Goal: Information Seeking & Learning: Learn about a topic

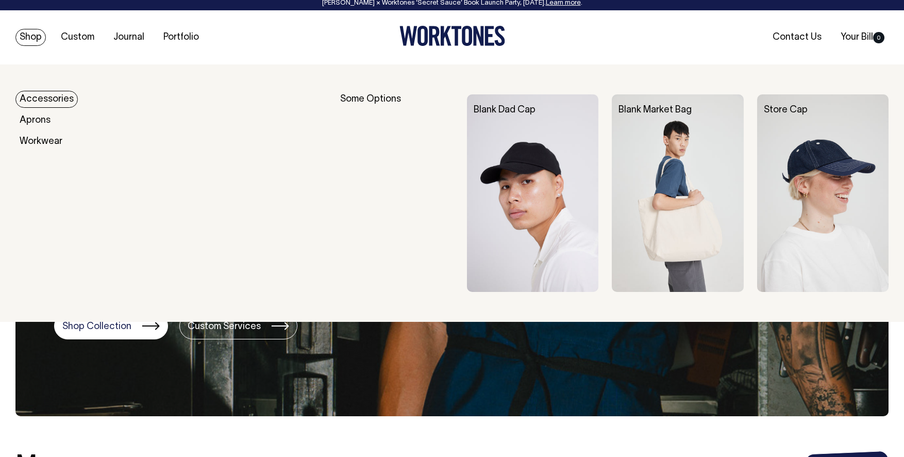
scroll to position [5, 0]
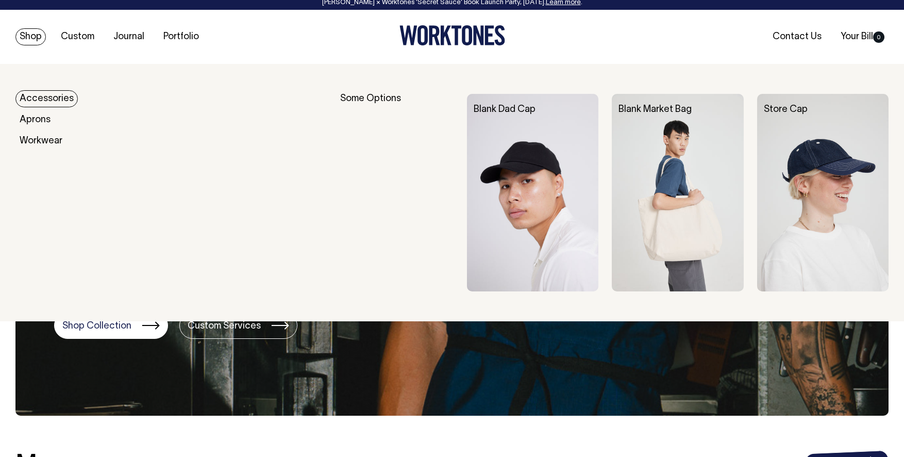
click at [73, 99] on link "Accessories" at bounding box center [46, 98] width 62 height 17
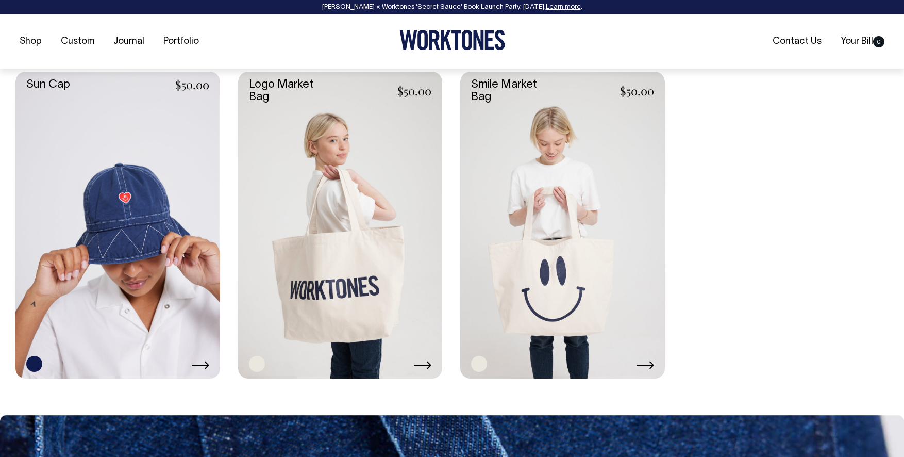
scroll to position [1091, 0]
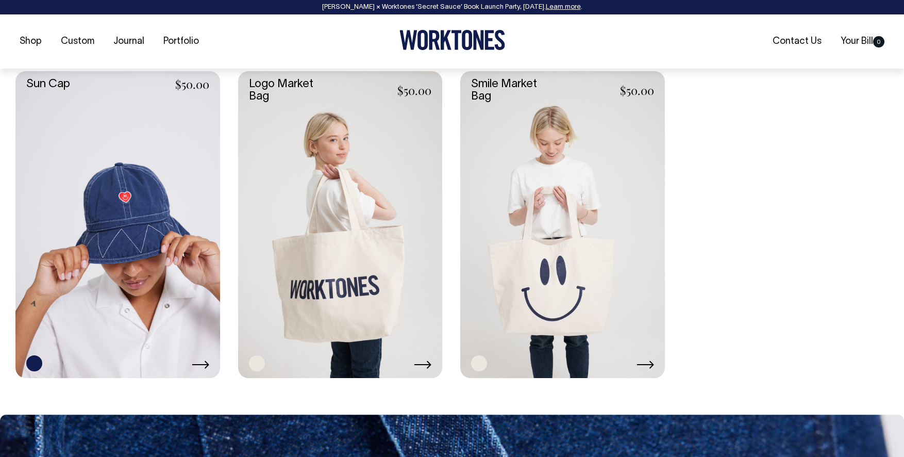
click at [369, 156] on link at bounding box center [340, 224] width 205 height 307
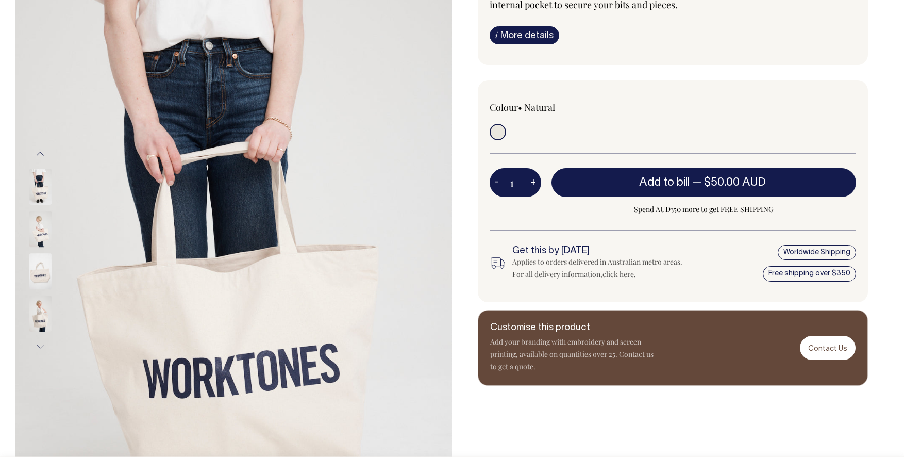
scroll to position [145, 0]
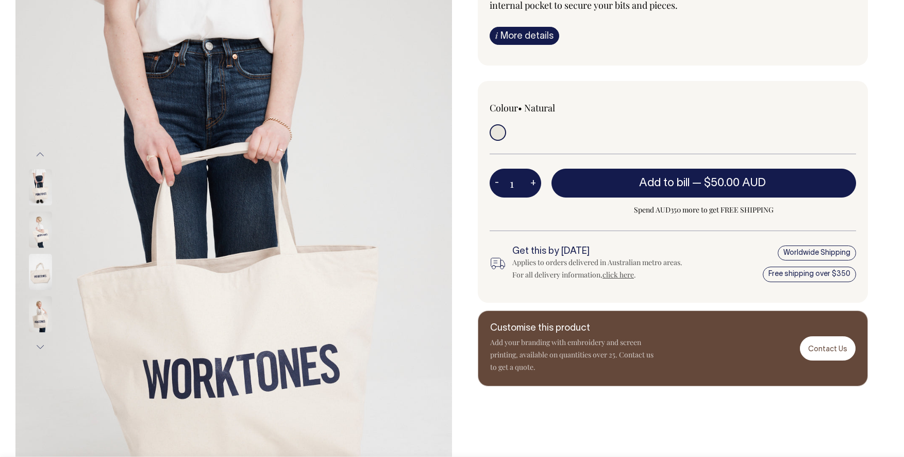
click at [35, 252] on div at bounding box center [54, 271] width 52 height 42
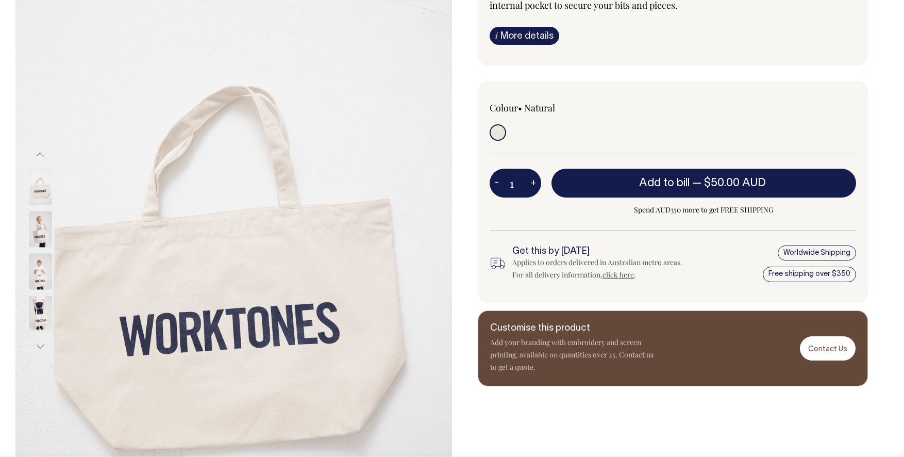
click at [48, 166] on div at bounding box center [54, 145] width 52 height 42
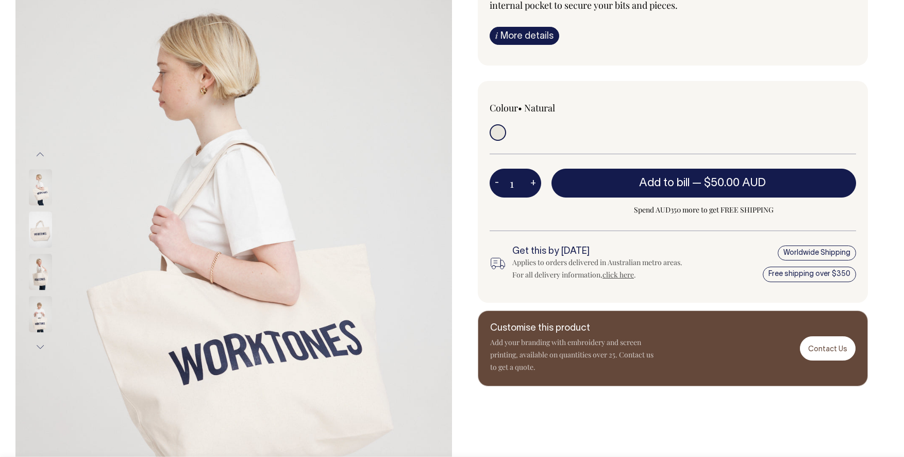
click at [41, 191] on img at bounding box center [40, 187] width 23 height 36
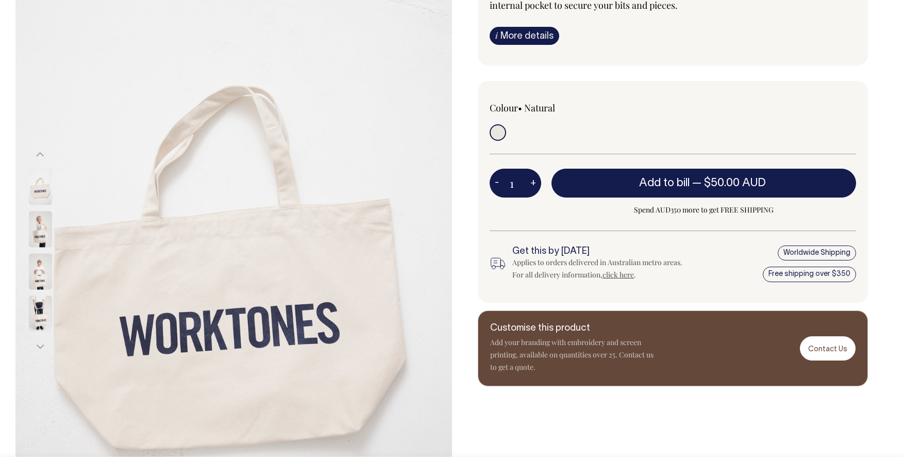
click at [626, 276] on link "click here" at bounding box center [617, 275] width 31 height 10
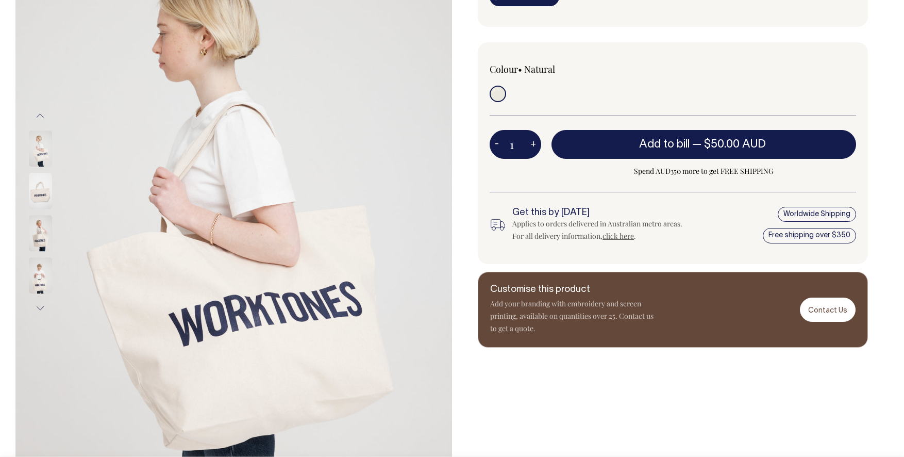
scroll to position [184, 0]
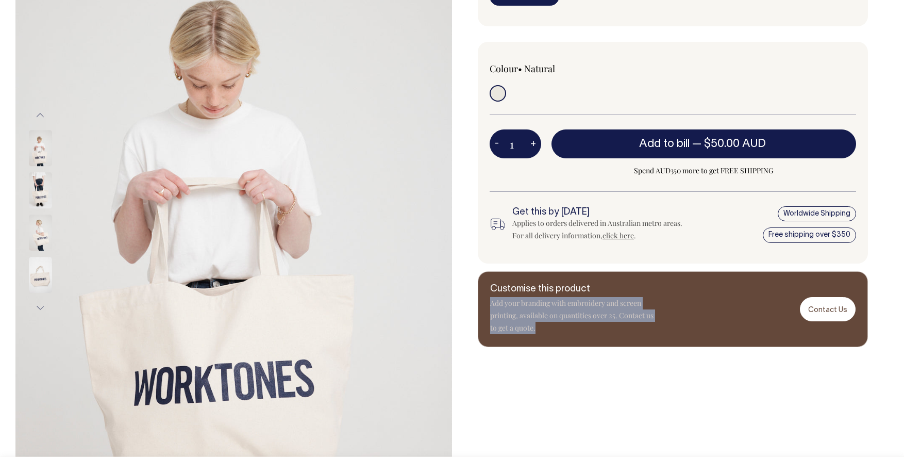
drag, startPoint x: 492, startPoint y: 302, endPoint x: 649, endPoint y: 326, distance: 158.5
click at [649, 326] on p "Add your branding with embroidery and screen printing, available on quantities …" at bounding box center [572, 315] width 165 height 37
copy p "Add your branding with embroidery and screen printing, available on quantities …"
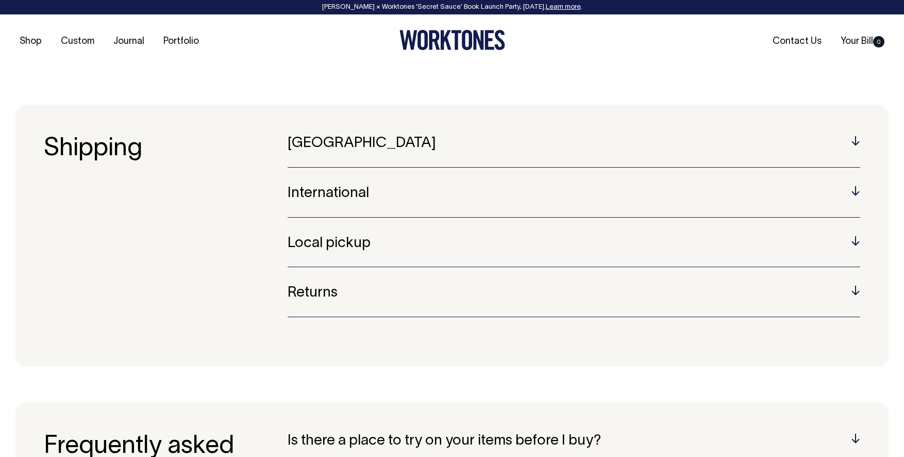
click at [636, 147] on h5 "Australia" at bounding box center [574, 144] width 572 height 16
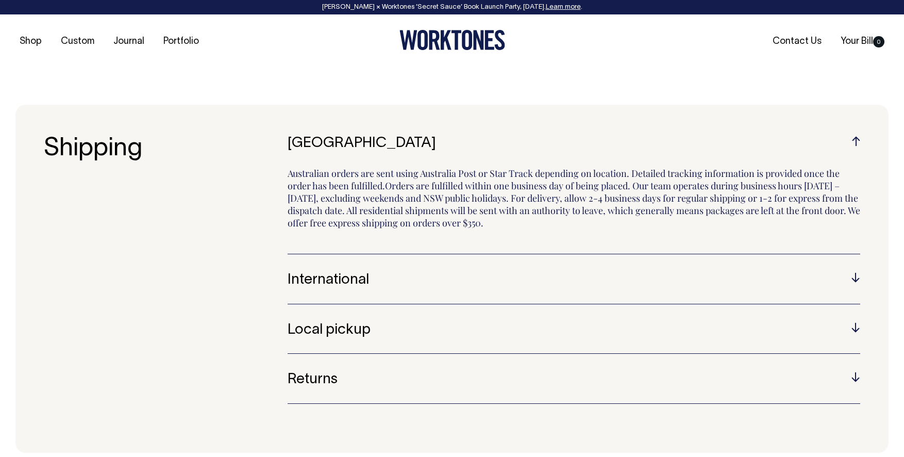
drag, startPoint x: 325, startPoint y: 226, endPoint x: 540, endPoint y: 221, distance: 214.9
click at [540, 221] on p "Australian orders are sent using Australia Post or Star Track depending on loca…" at bounding box center [574, 202] width 572 height 71
copy p "free express shipping on orders over $350."
